Goal: Find specific page/section: Find specific page/section

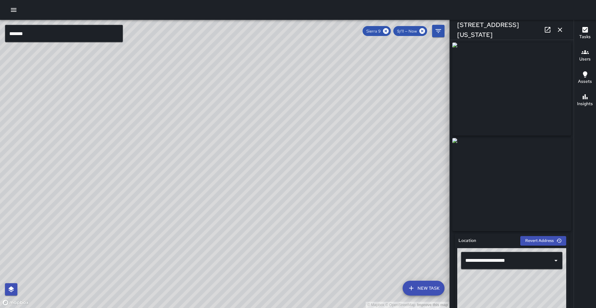
drag, startPoint x: 390, startPoint y: 182, endPoint x: 310, endPoint y: 196, distance: 81.0
click at [310, 196] on div "© Mapbox © OpenStreetMap Improve this map" at bounding box center [224, 164] width 449 height 288
drag, startPoint x: 270, startPoint y: 205, endPoint x: 336, endPoint y: 197, distance: 66.9
click at [336, 197] on div "© Mapbox © OpenStreetMap Improve this map" at bounding box center [224, 164] width 449 height 288
click at [387, 30] on icon at bounding box center [385, 31] width 7 height 7
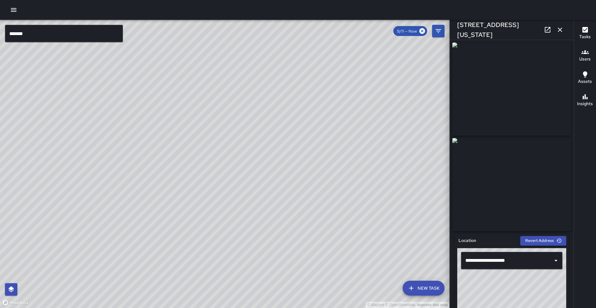
click at [47, 36] on input "******" at bounding box center [64, 33] width 118 height 17
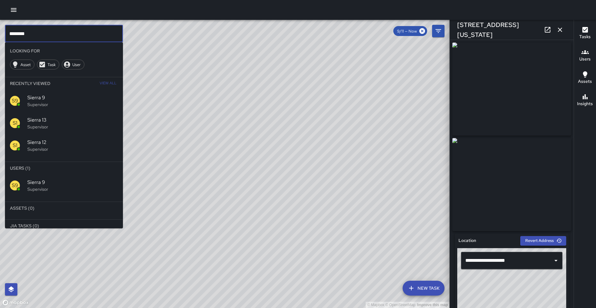
click at [73, 191] on p "Supervisor" at bounding box center [72, 189] width 91 height 6
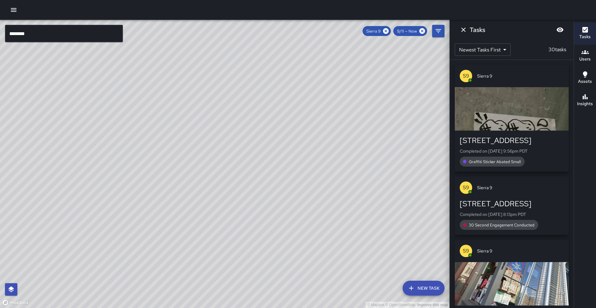
drag, startPoint x: 388, startPoint y: 32, endPoint x: 337, endPoint y: 38, distance: 51.9
click at [388, 32] on icon at bounding box center [386, 31] width 6 height 6
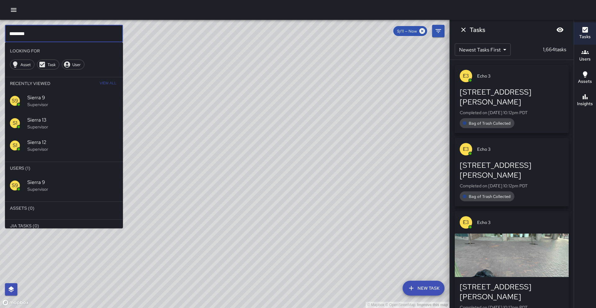
click at [47, 36] on input "********" at bounding box center [64, 33] width 118 height 17
click at [47, 181] on span "Sierra 8" at bounding box center [72, 182] width 91 height 7
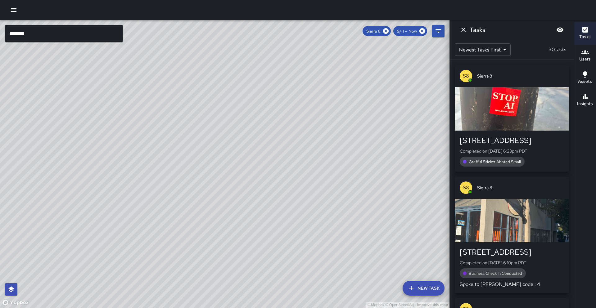
drag, startPoint x: 257, startPoint y: 161, endPoint x: 118, endPoint y: 267, distance: 174.2
click at [118, 267] on div "© Mapbox © OpenStreetMap Improve this map" at bounding box center [224, 164] width 449 height 288
drag, startPoint x: 165, startPoint y: 248, endPoint x: 161, endPoint y: 258, distance: 10.7
click at [161, 258] on div "© Mapbox © OpenStreetMap Improve this map" at bounding box center [224, 164] width 449 height 288
click at [385, 32] on icon at bounding box center [385, 31] width 7 height 7
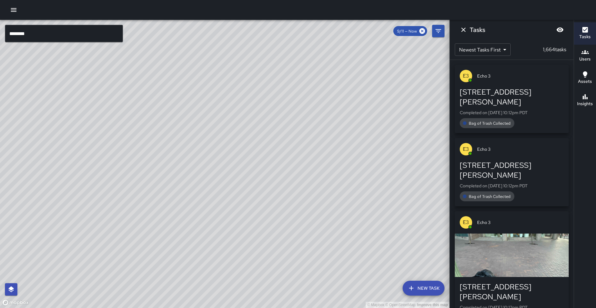
click at [49, 36] on input "********" at bounding box center [64, 33] width 118 height 17
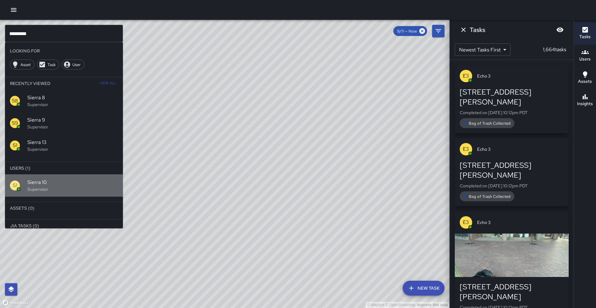
click at [74, 184] on span "Sierra 10" at bounding box center [72, 182] width 91 height 7
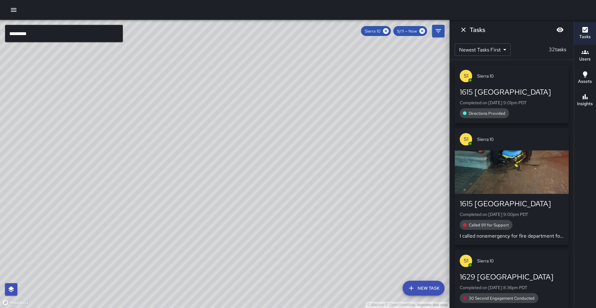
drag, startPoint x: 166, startPoint y: 204, endPoint x: 201, endPoint y: 142, distance: 70.9
click at [201, 142] on div "© Mapbox © OpenStreetMap Improve this map" at bounding box center [224, 164] width 449 height 288
drag, startPoint x: 205, startPoint y: 189, endPoint x: 260, endPoint y: 116, distance: 91.1
click at [260, 116] on div "© Mapbox © OpenStreetMap Improve this map" at bounding box center [224, 164] width 449 height 288
click at [387, 30] on icon at bounding box center [386, 31] width 6 height 6
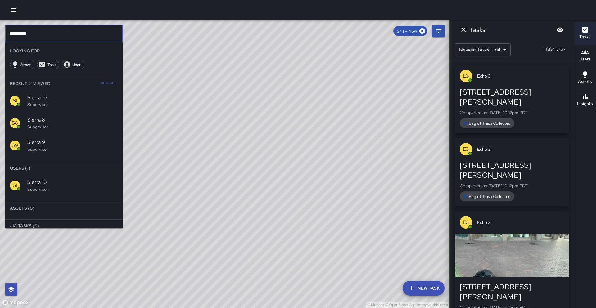
click at [57, 33] on input "*********" at bounding box center [64, 33] width 118 height 17
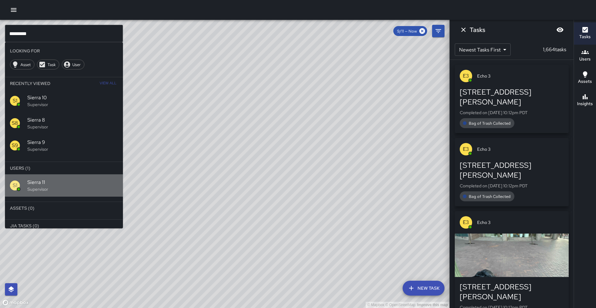
drag, startPoint x: 83, startPoint y: 182, endPoint x: 109, endPoint y: 175, distance: 27.7
click at [83, 182] on span "Sierra 11" at bounding box center [72, 182] width 91 height 7
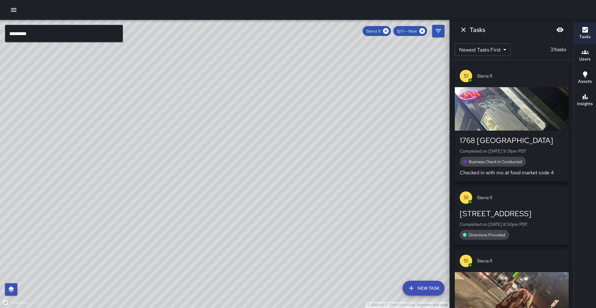
drag, startPoint x: 272, startPoint y: 126, endPoint x: 242, endPoint y: 174, distance: 56.8
click at [242, 174] on div "© Mapbox © OpenStreetMap Improve this map S1 Sierra 11 Supervisor Tasks 31 / 31…" at bounding box center [224, 164] width 449 height 288
click at [383, 31] on icon at bounding box center [386, 31] width 6 height 6
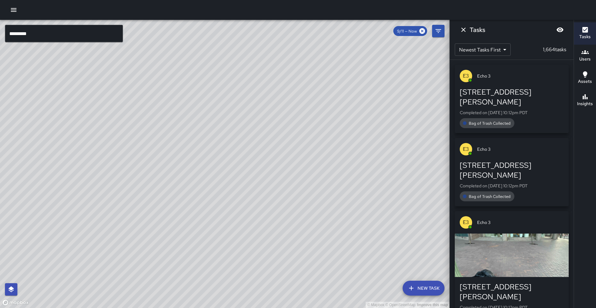
click at [39, 31] on input "*********" at bounding box center [64, 33] width 118 height 17
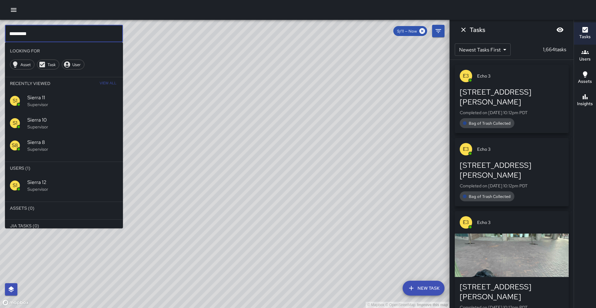
click at [58, 194] on div "S1 Sierra 12 Supervisor" at bounding box center [64, 185] width 118 height 22
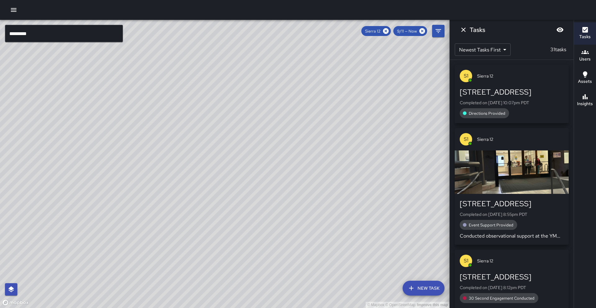
drag, startPoint x: 250, startPoint y: 127, endPoint x: 159, endPoint y: 255, distance: 157.1
click at [157, 268] on div "© Mapbox © OpenStreetMap Improve this map" at bounding box center [224, 164] width 449 height 288
click at [388, 29] on icon at bounding box center [386, 31] width 6 height 6
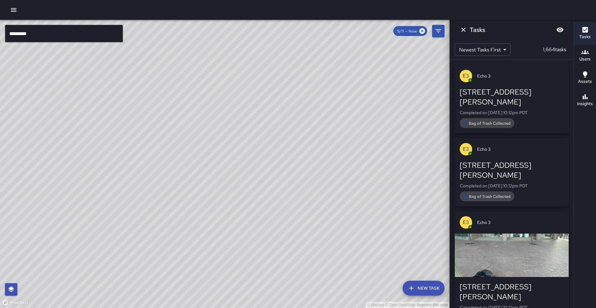
click at [42, 38] on input "*********" at bounding box center [64, 33] width 118 height 17
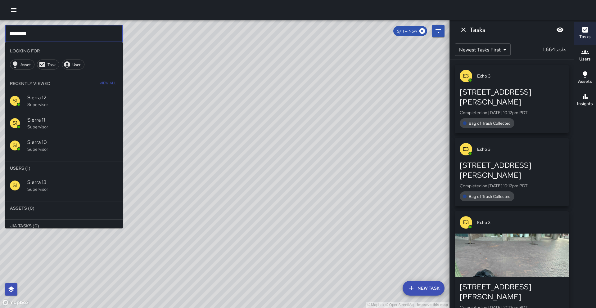
type input "*********"
drag, startPoint x: 34, startPoint y: 190, endPoint x: 31, endPoint y: 193, distance: 3.9
click at [34, 190] on p "Supervisor" at bounding box center [72, 189] width 91 height 6
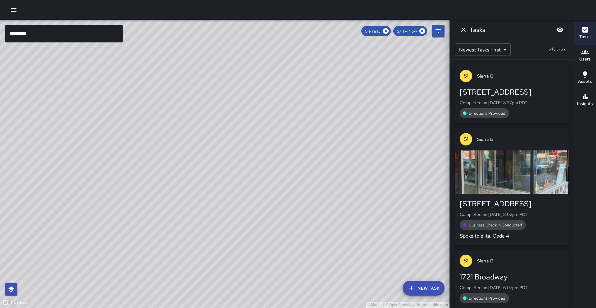
drag, startPoint x: 100, startPoint y: 218, endPoint x: 120, endPoint y: 168, distance: 54.1
click at [121, 164] on div "© Mapbox © OpenStreetMap Improve this map" at bounding box center [224, 164] width 449 height 288
click at [381, 31] on span "Sierra 13" at bounding box center [372, 31] width 23 height 5
click at [386, 31] on icon at bounding box center [386, 31] width 6 height 6
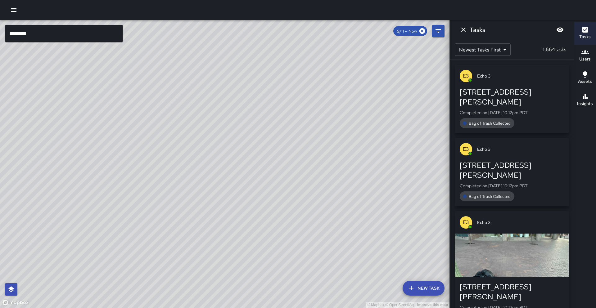
drag, startPoint x: 321, startPoint y: 148, endPoint x: 359, endPoint y: 132, distance: 41.3
click at [359, 132] on div "© Mapbox © OpenStreetMap Improve this map" at bounding box center [224, 164] width 449 height 288
